Goal: Task Accomplishment & Management: Manage account settings

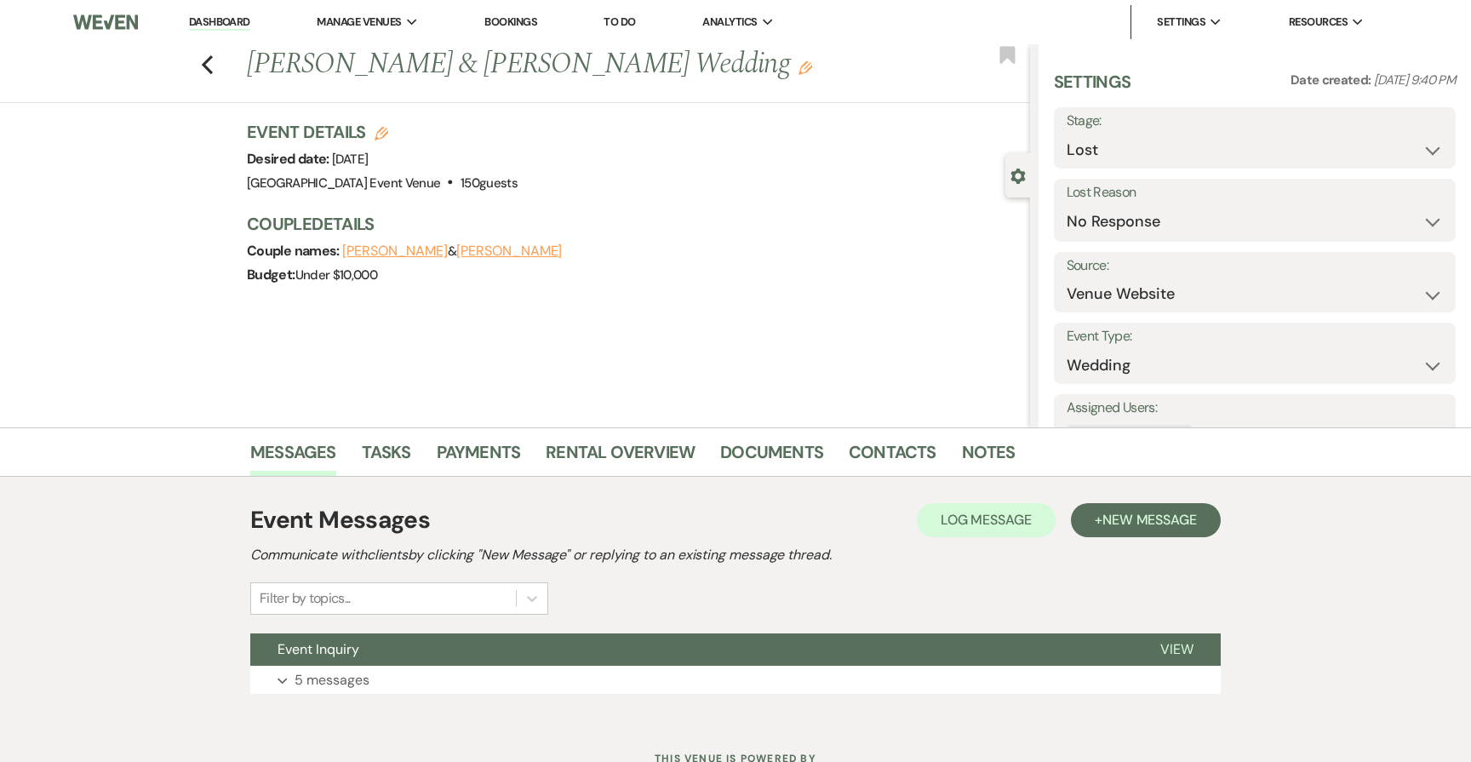
click at [504, 28] on link "Bookings" at bounding box center [510, 21] width 53 height 14
click at [511, 25] on link "Bookings" at bounding box center [510, 21] width 53 height 14
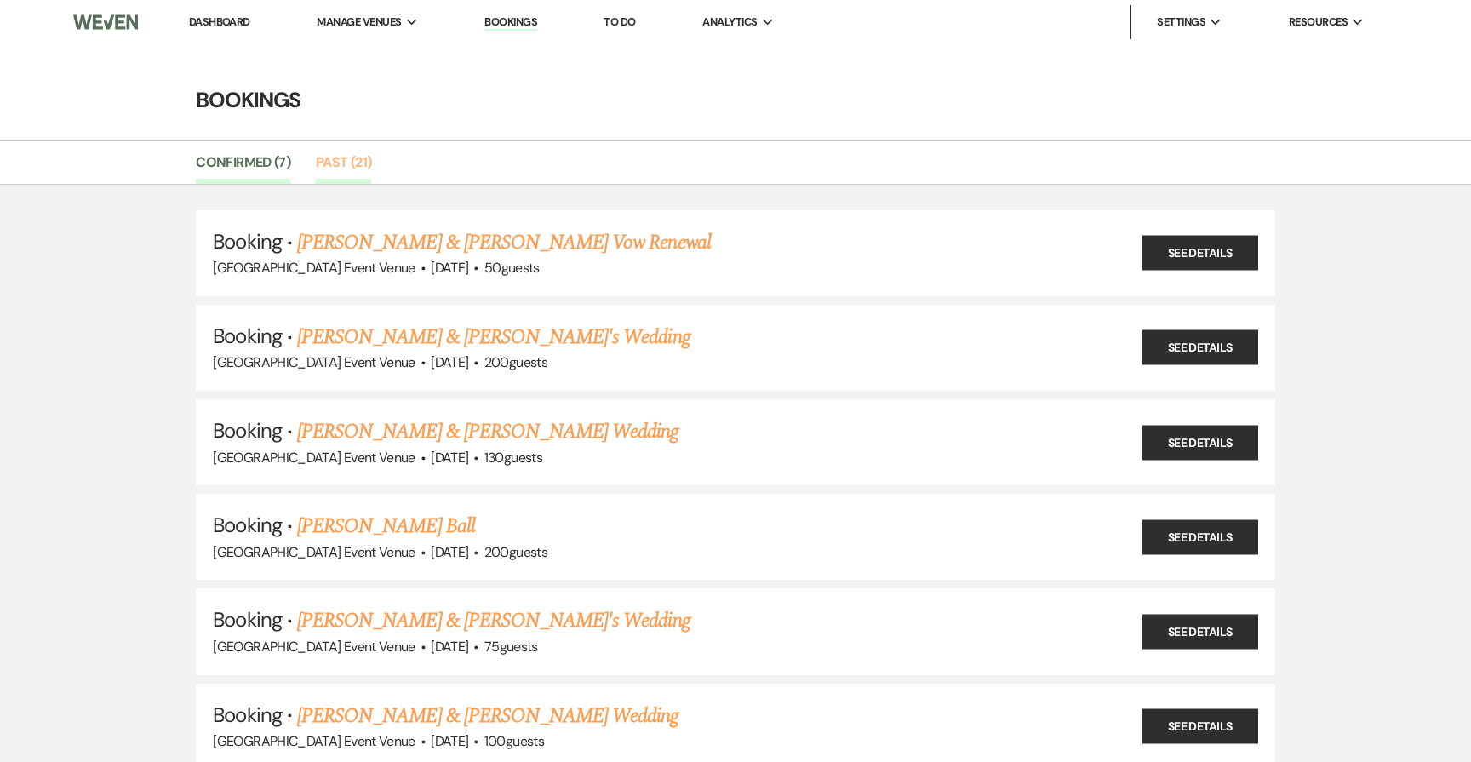
click at [331, 161] on link "Past (21)" at bounding box center [343, 168] width 55 height 32
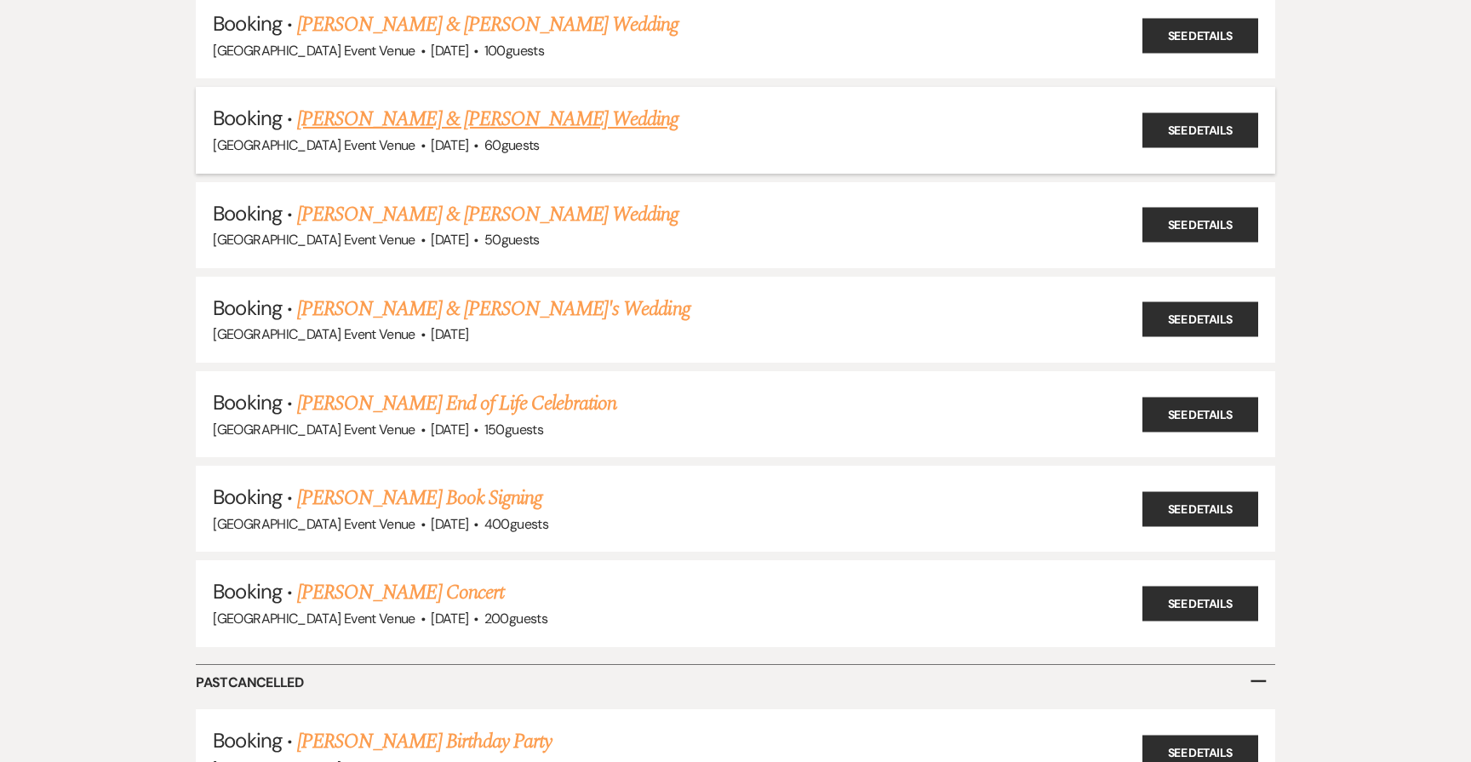
scroll to position [1544, 0]
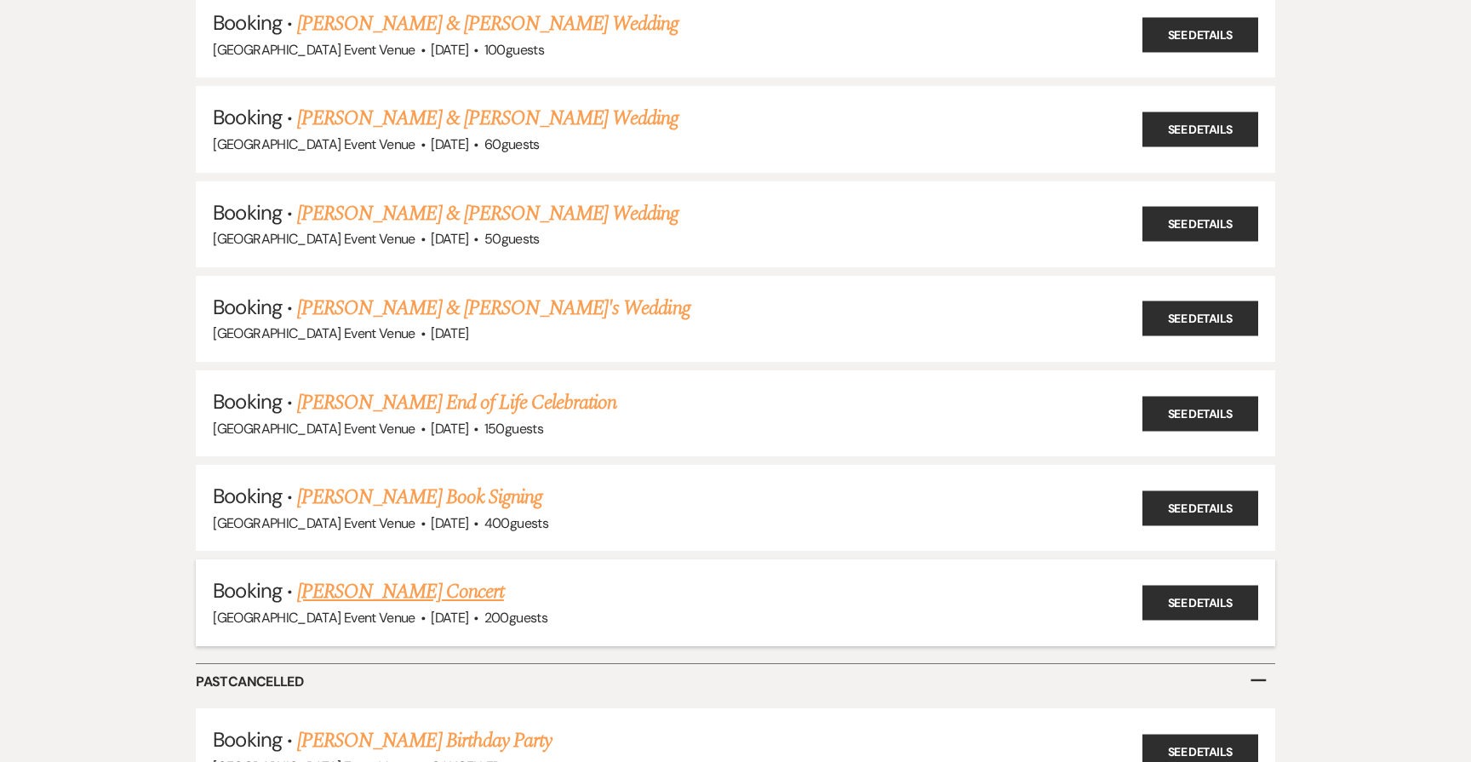
click at [369, 576] on link "Nicholas Saporito's Concert" at bounding box center [400, 591] width 207 height 31
